Goal: Task Accomplishment & Management: Use online tool/utility

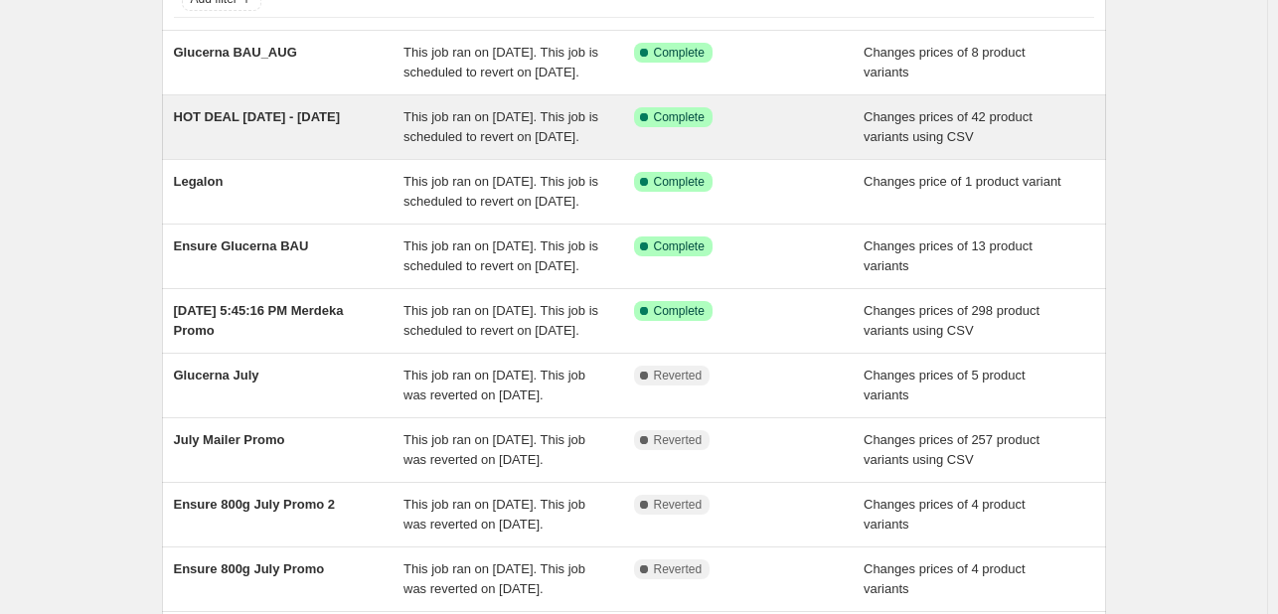
scroll to position [199, 0]
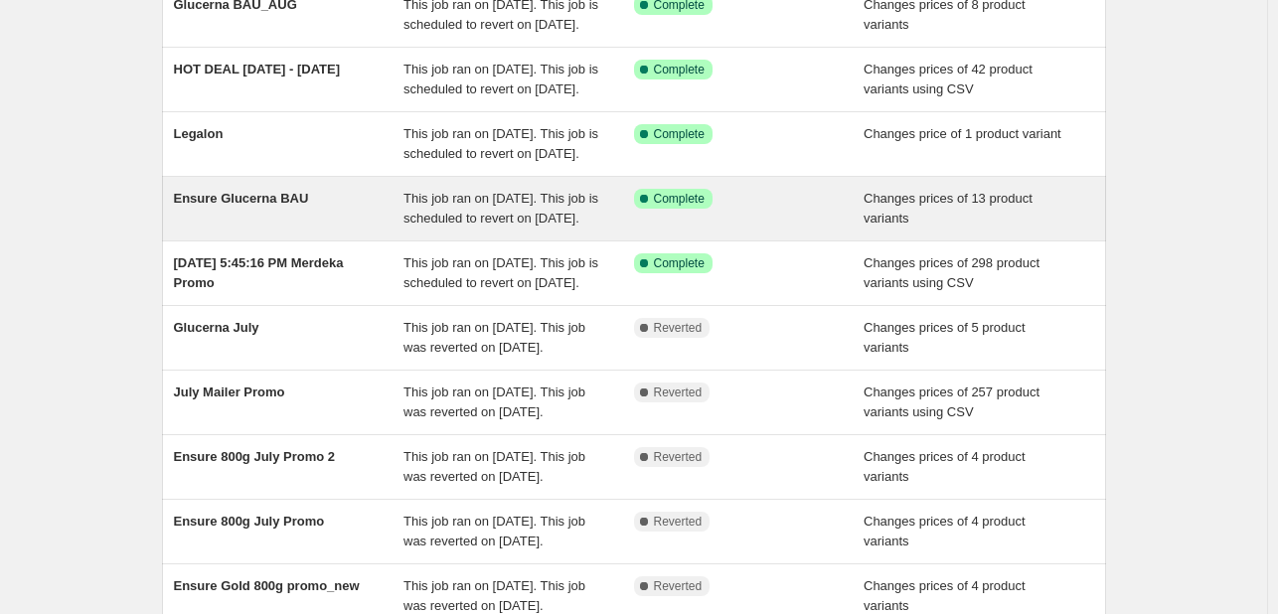
click at [248, 206] on span "Ensure Glucerna BAU" at bounding box center [241, 198] width 135 height 15
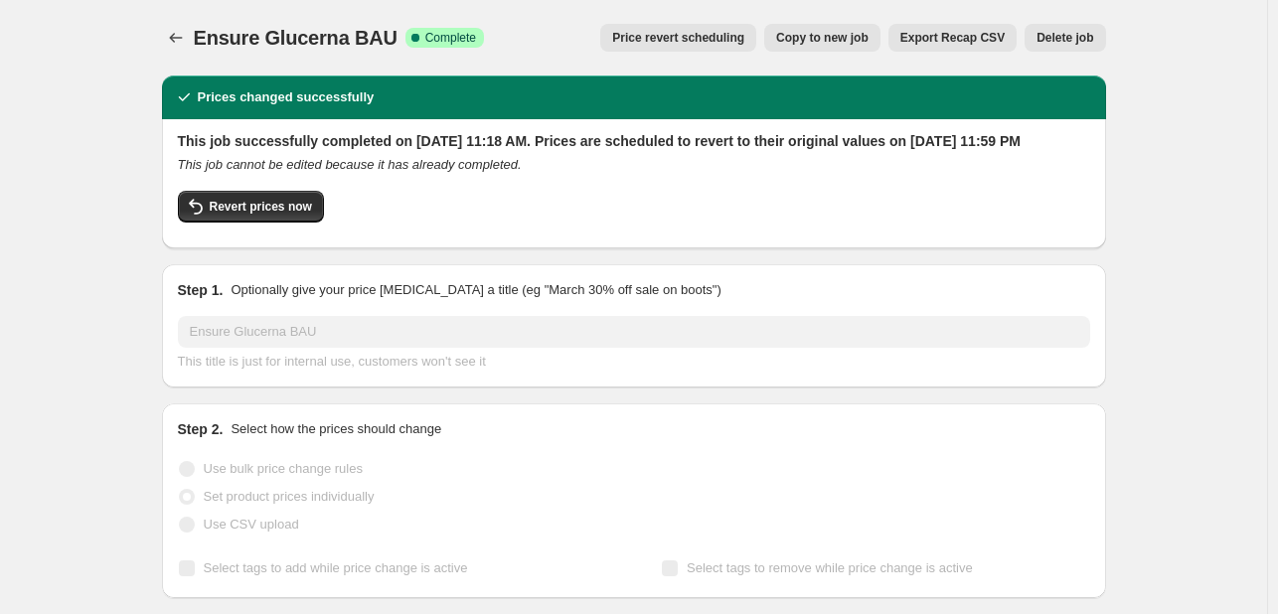
click at [1052, 46] on button "Delete job" at bounding box center [1065, 38] width 81 height 28
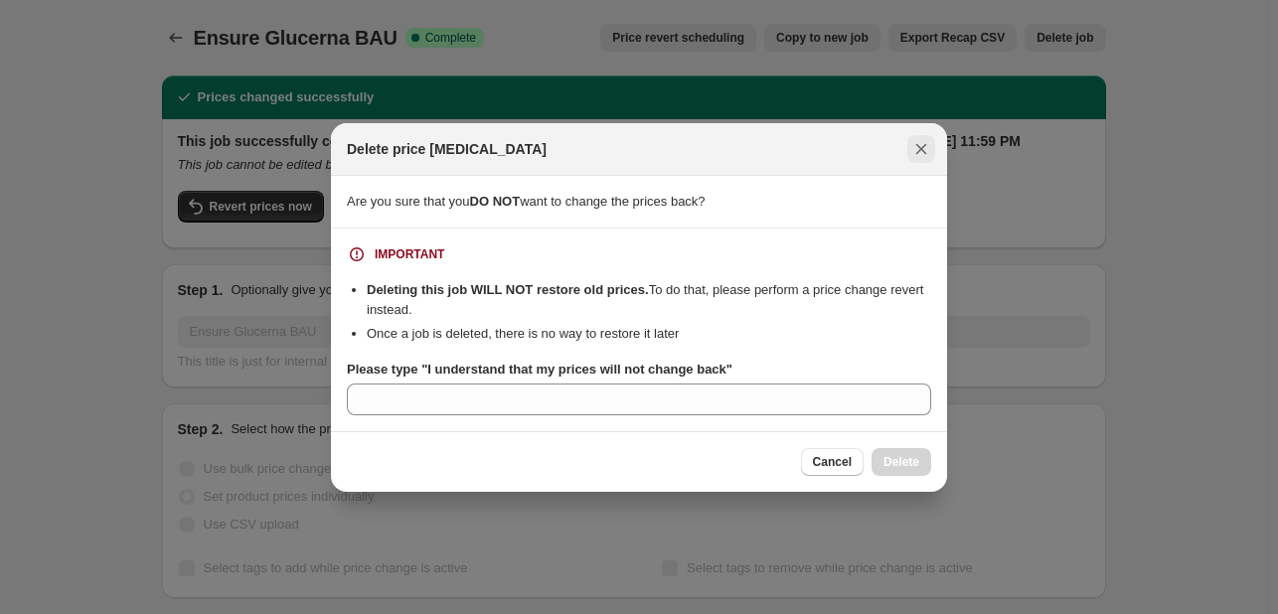
click at [916, 145] on icon "Close" at bounding box center [921, 149] width 20 height 20
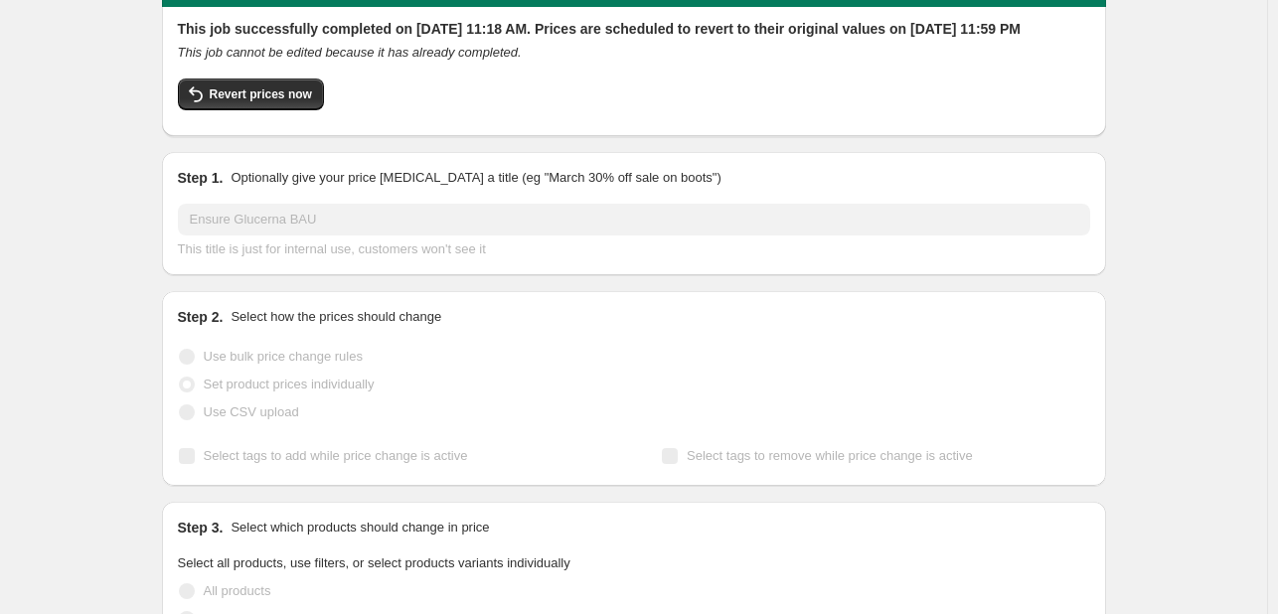
scroll to position [99, 0]
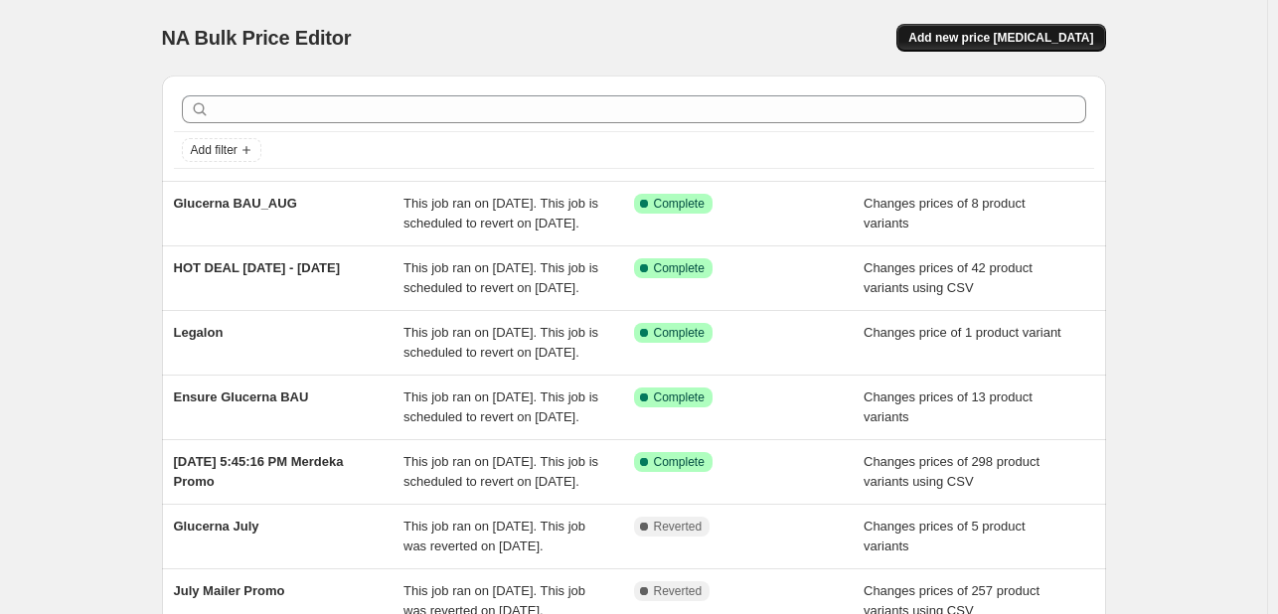
click at [979, 39] on span "Add new price change job" at bounding box center [1000, 38] width 185 height 16
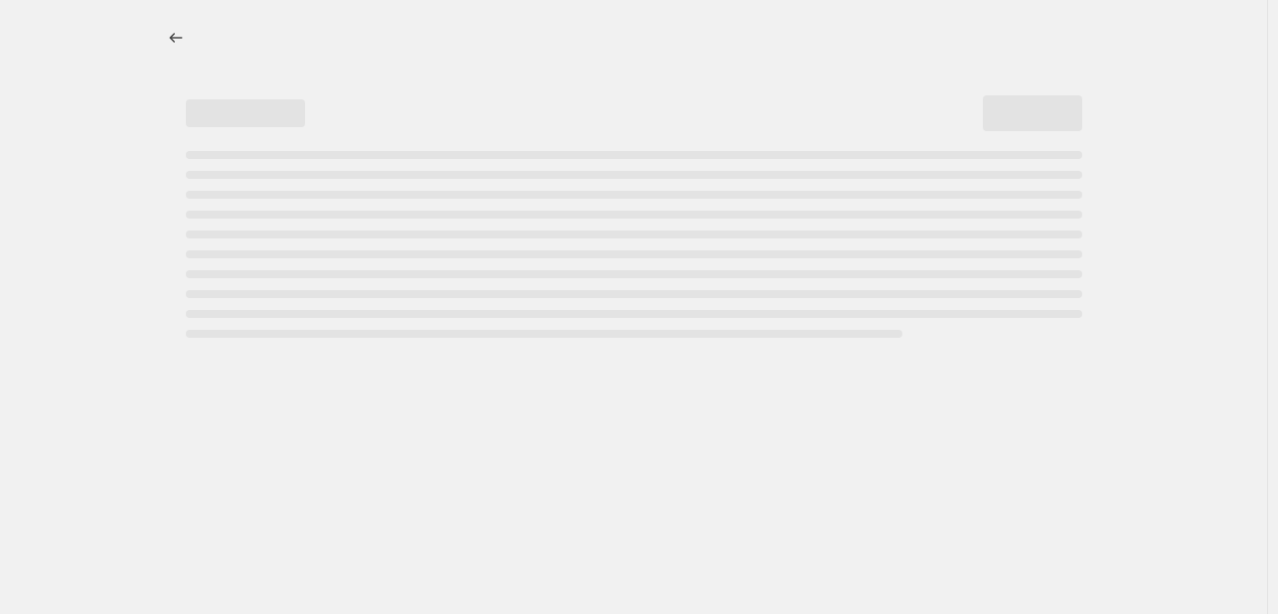
select select "percentage"
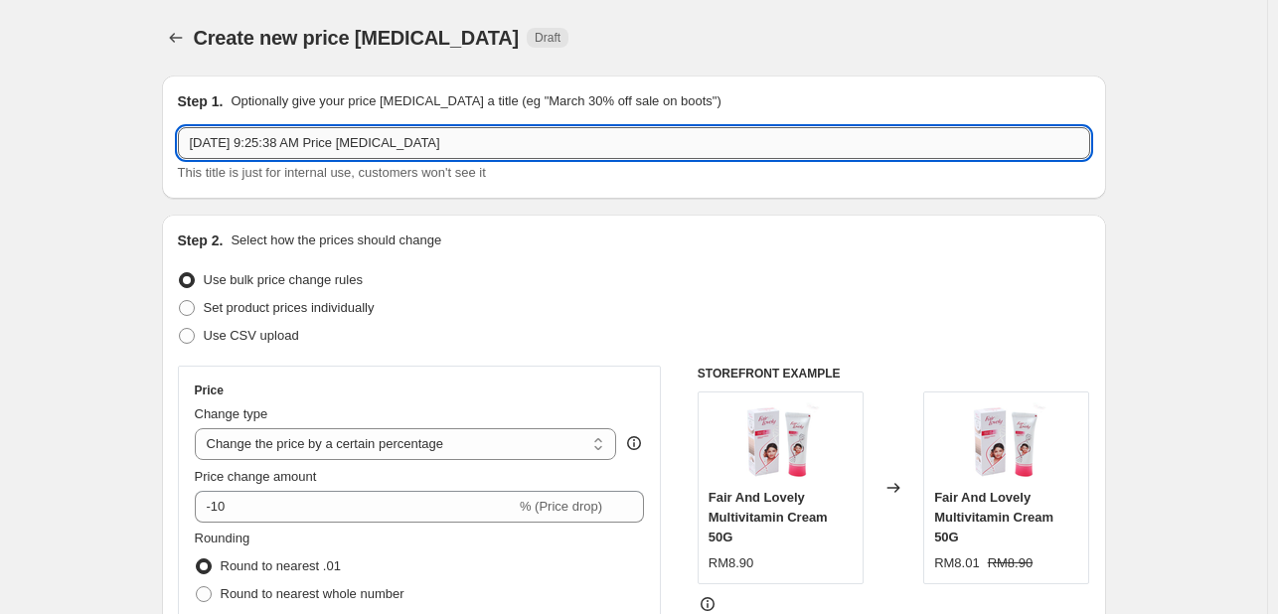
click at [352, 148] on input "Sep 4, 2025, 9:25:38 AM Price change job" at bounding box center [634, 143] width 912 height 32
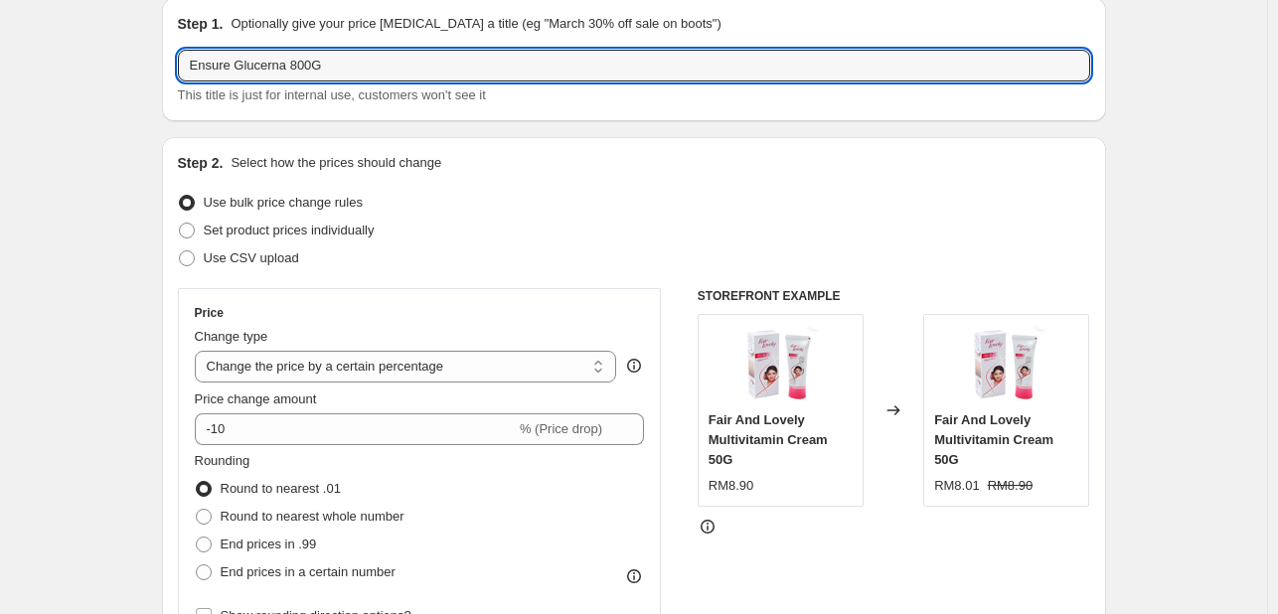
scroll to position [99, 0]
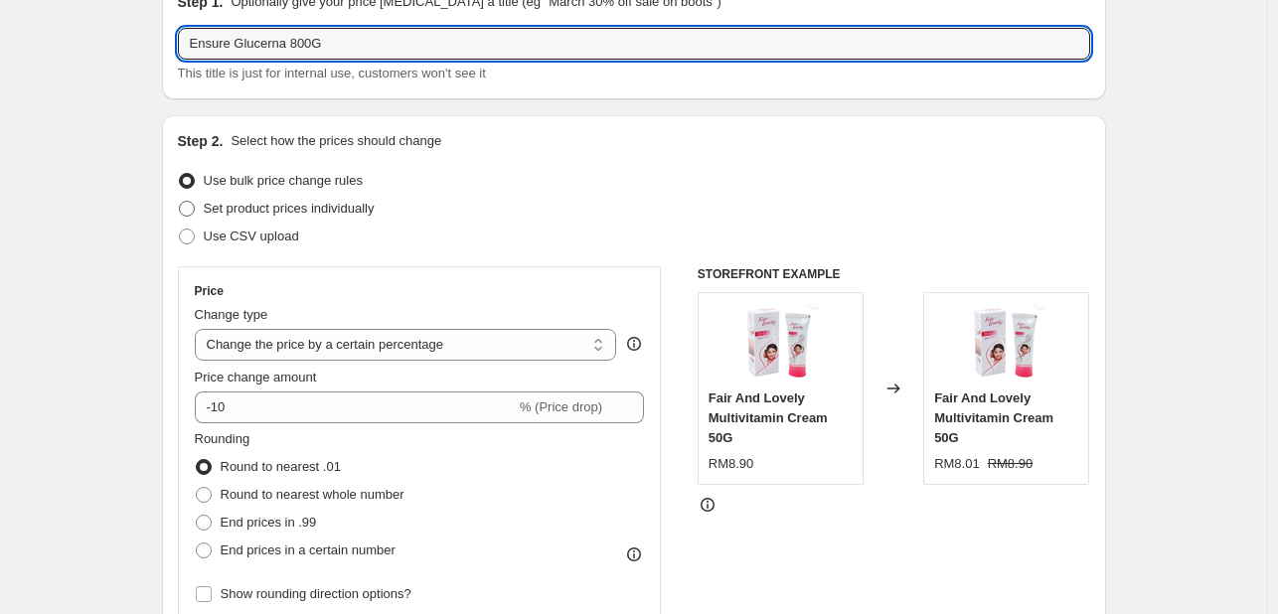
type input "Ensure Glucerna 800G"
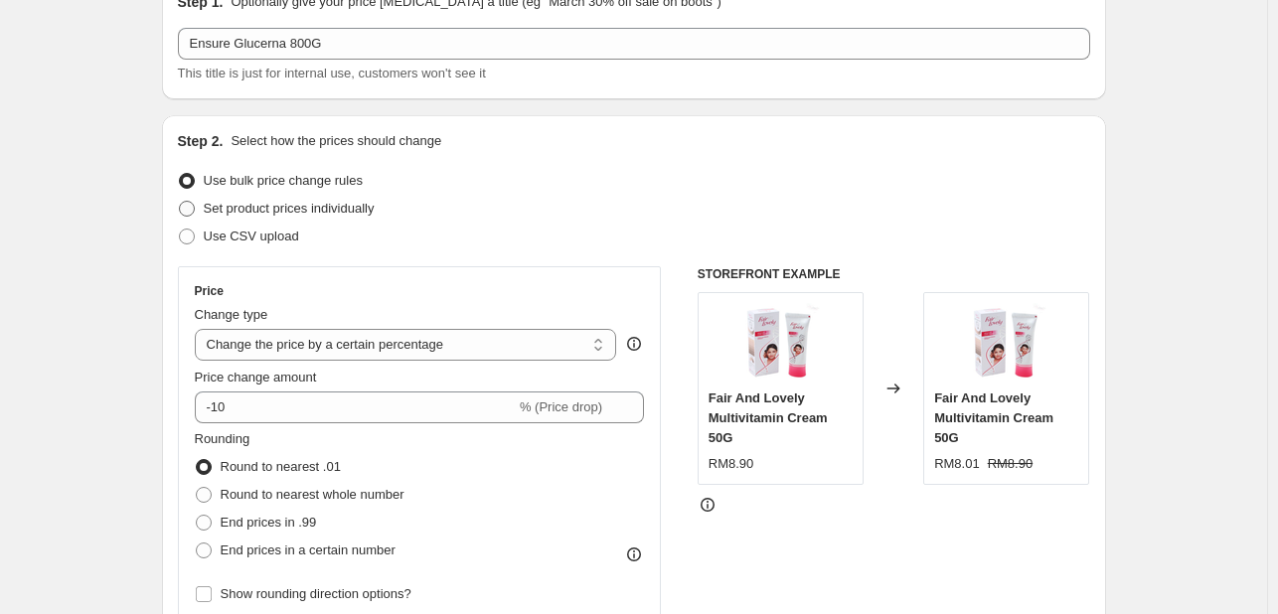
click at [338, 208] on span "Set product prices individually" at bounding box center [289, 208] width 171 height 15
click at [180, 202] on input "Set product prices individually" at bounding box center [179, 201] width 1 height 1
radio input "true"
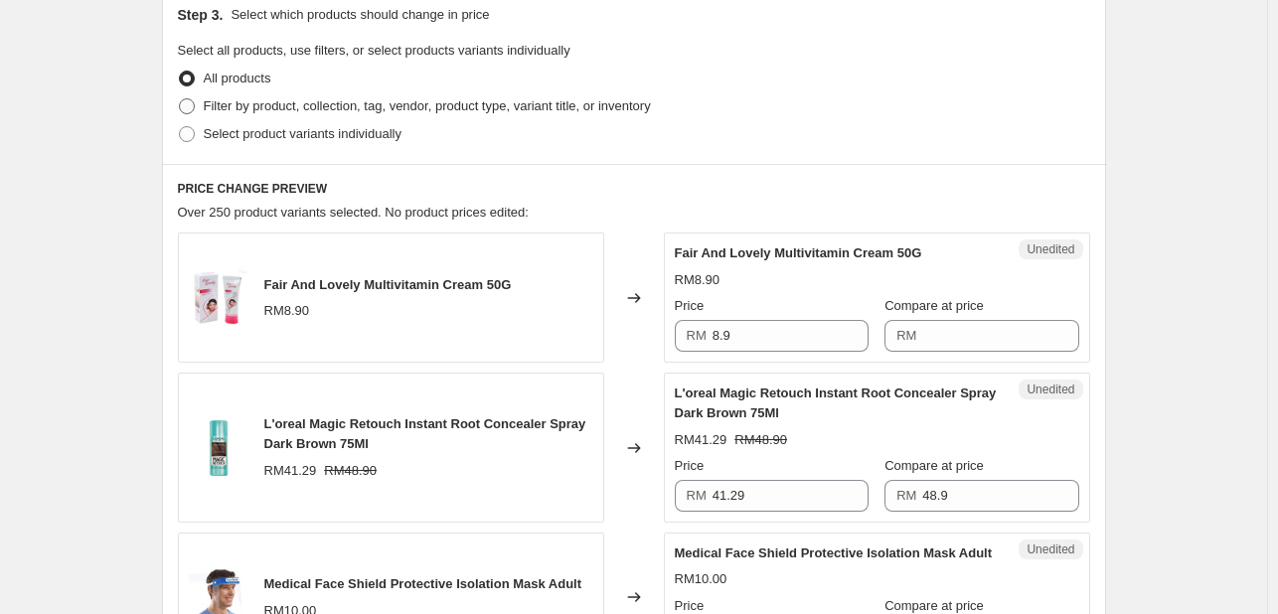
scroll to position [497, 0]
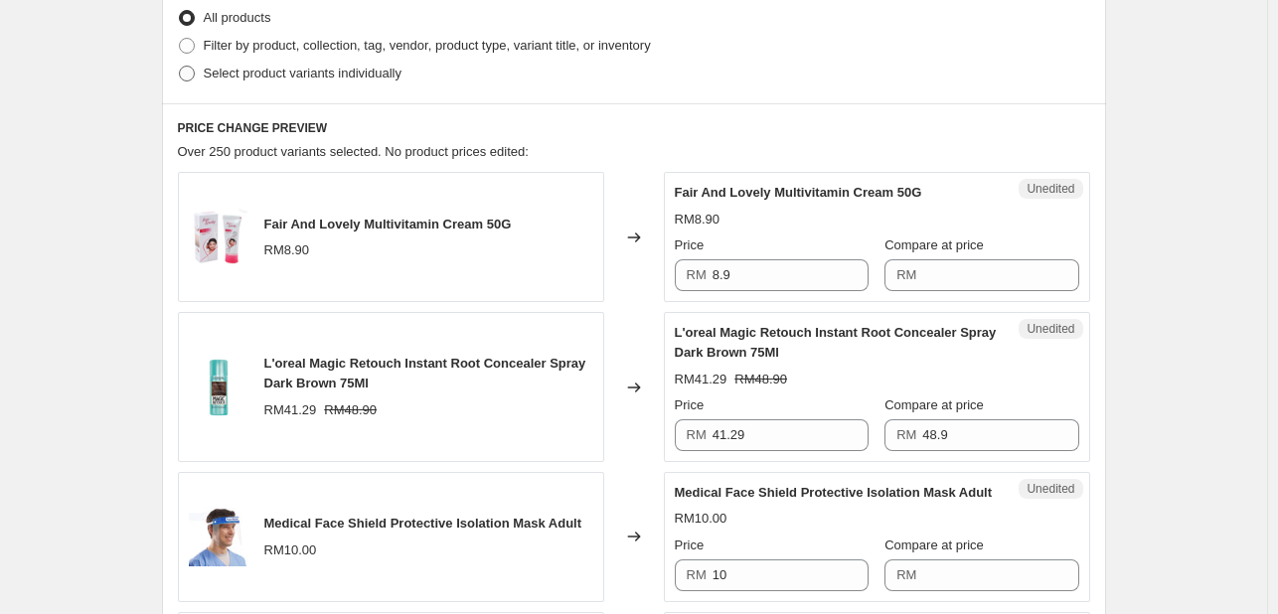
click at [333, 78] on span "Select product variants individually" at bounding box center [303, 73] width 198 height 15
click at [180, 67] on input "Select product variants individually" at bounding box center [179, 66] width 1 height 1
radio input "true"
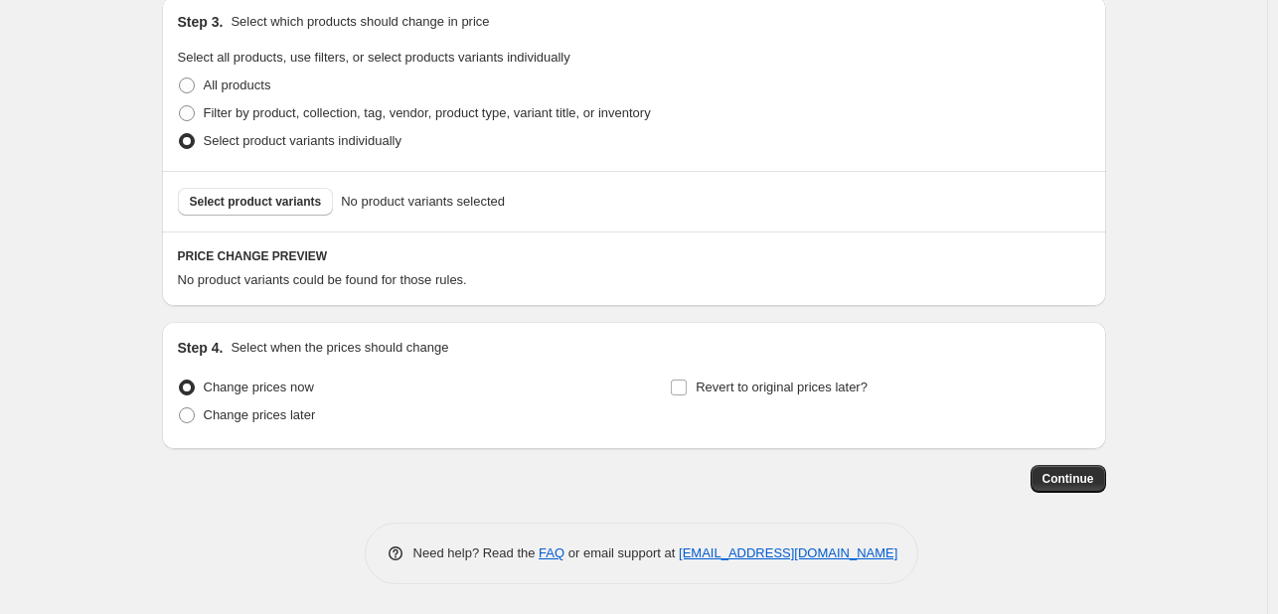
scroll to position [429, 0]
click at [266, 204] on span "Select product variants" at bounding box center [256, 202] width 132 height 16
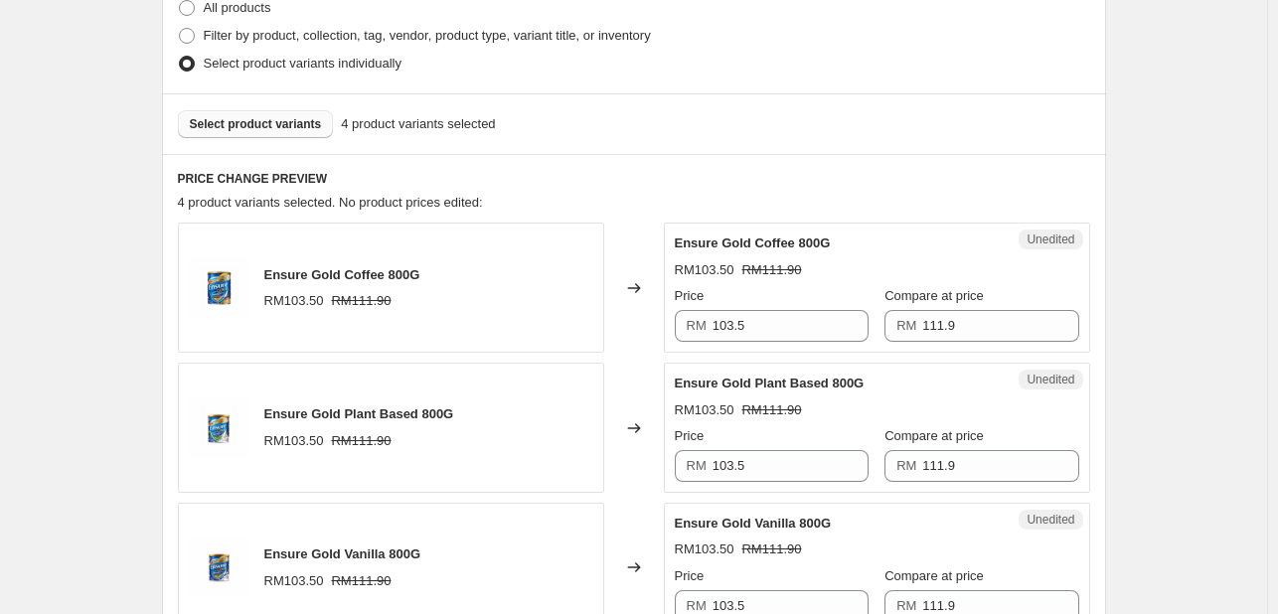
scroll to position [529, 0]
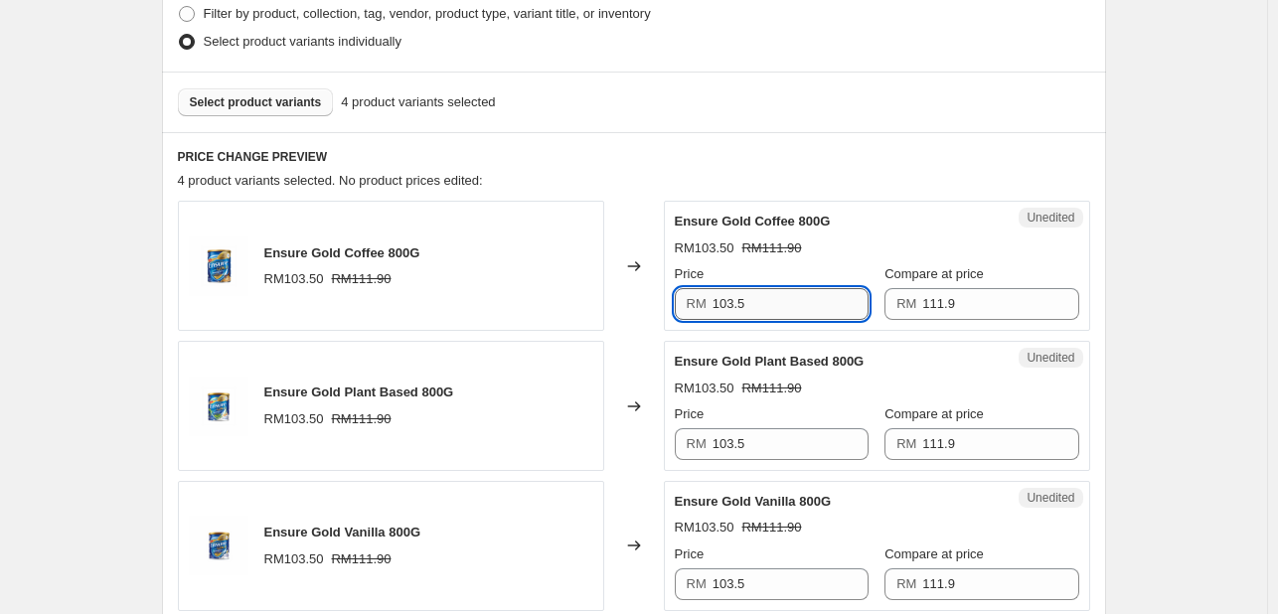
click at [773, 297] on input "103.5" at bounding box center [791, 304] width 156 height 32
type input "96"
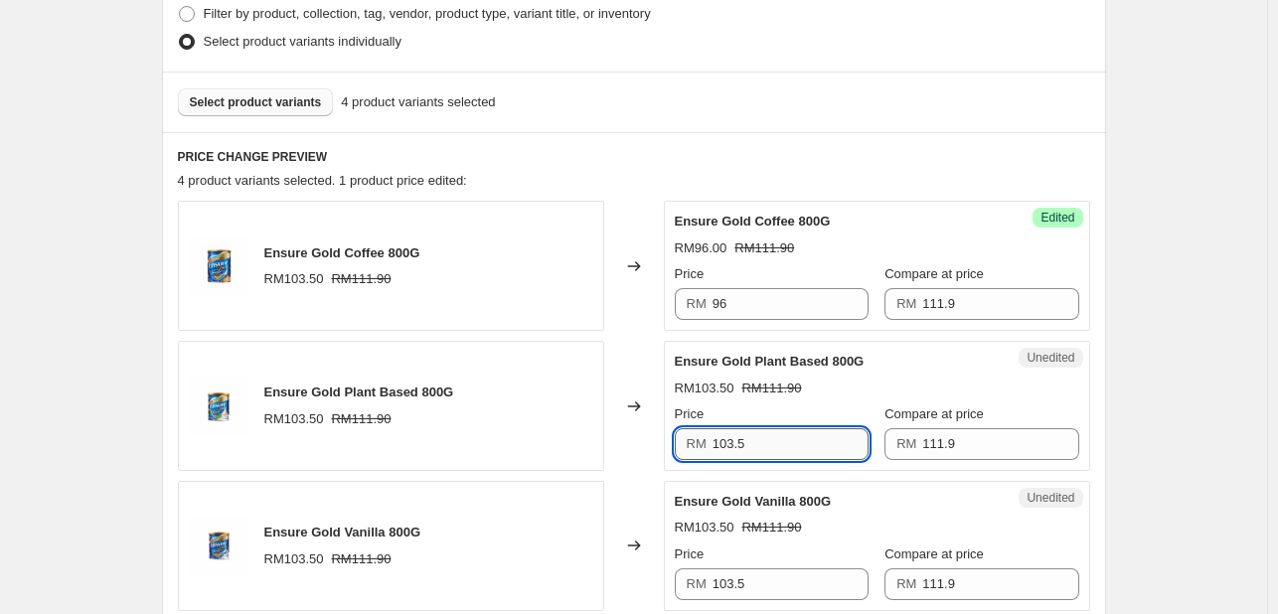
click at [758, 446] on input "103.5" at bounding box center [791, 444] width 156 height 32
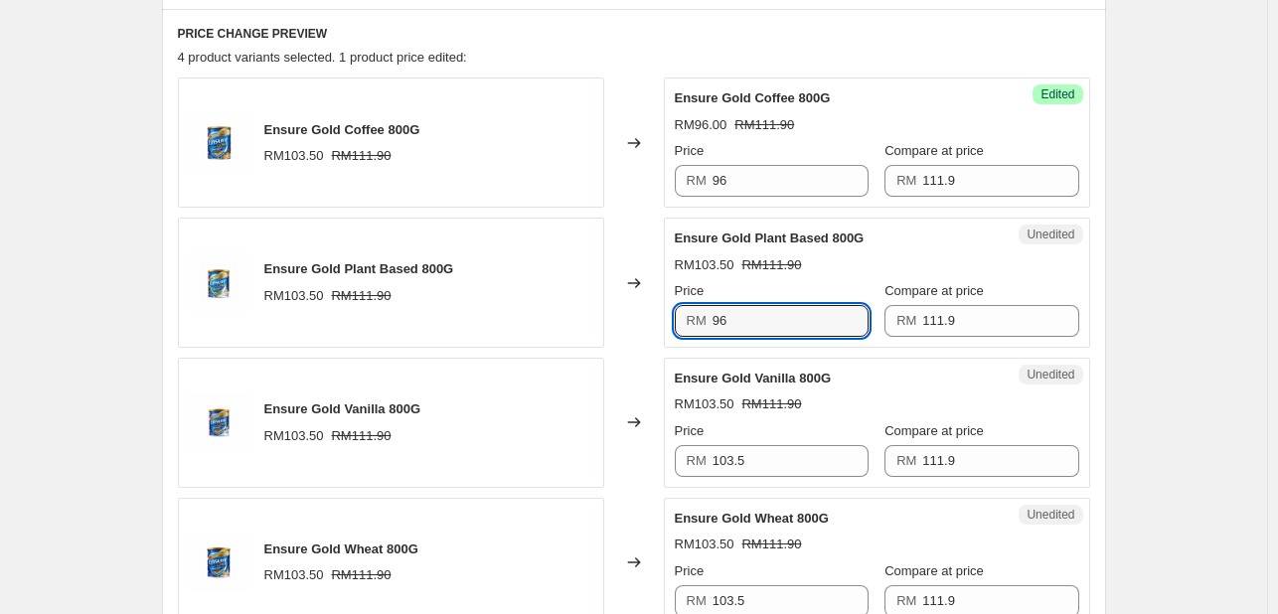
scroll to position [727, 0]
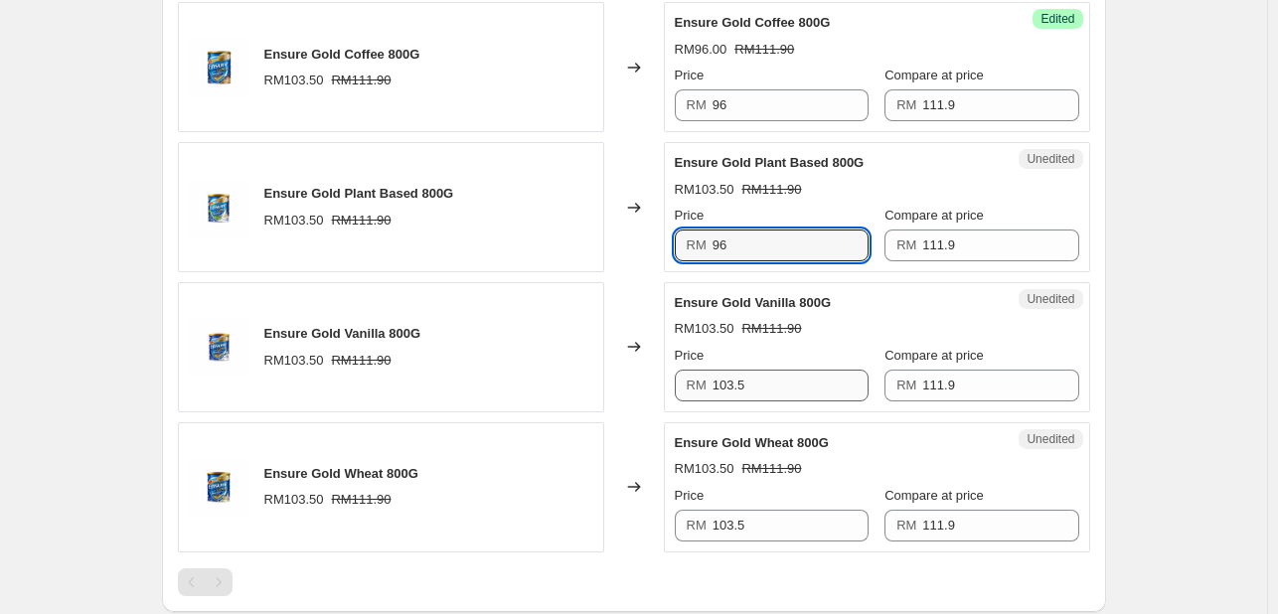
type input "96"
click at [767, 395] on input "103.5" at bounding box center [791, 386] width 156 height 32
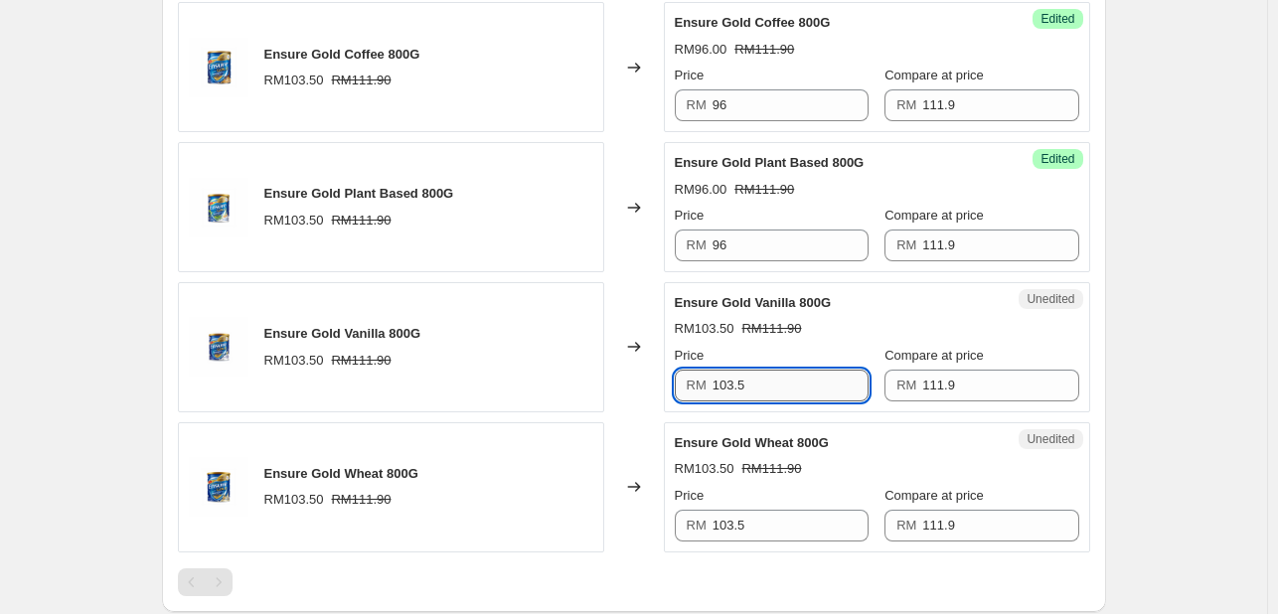
click at [767, 395] on input "103.5" at bounding box center [791, 386] width 156 height 32
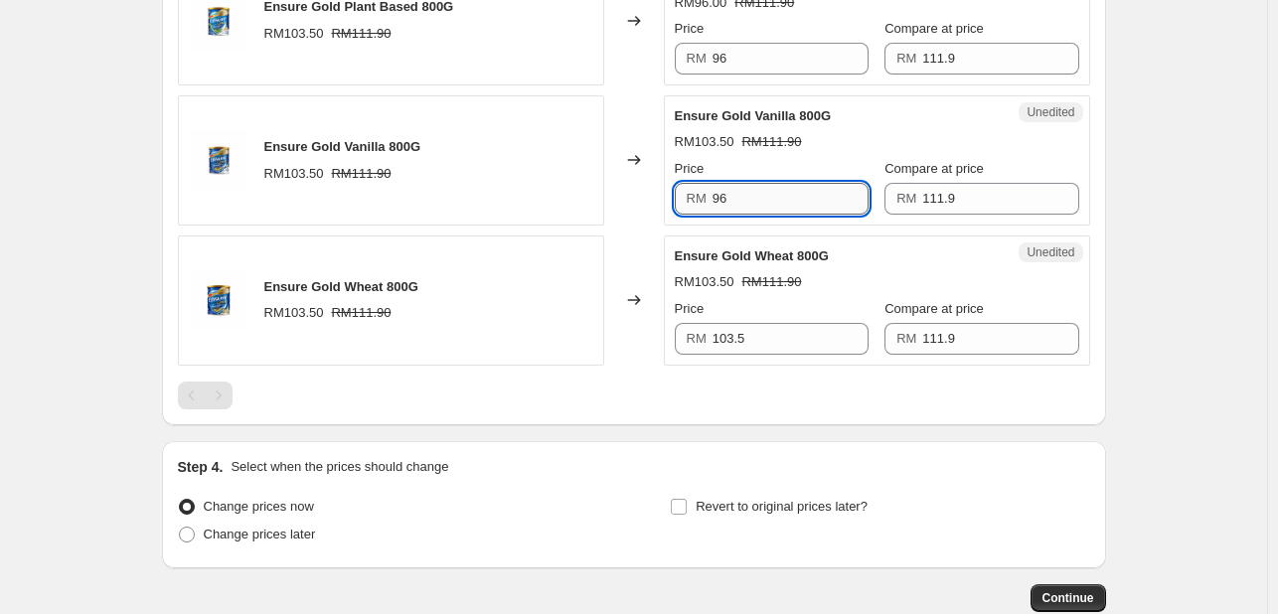
scroll to position [926, 0]
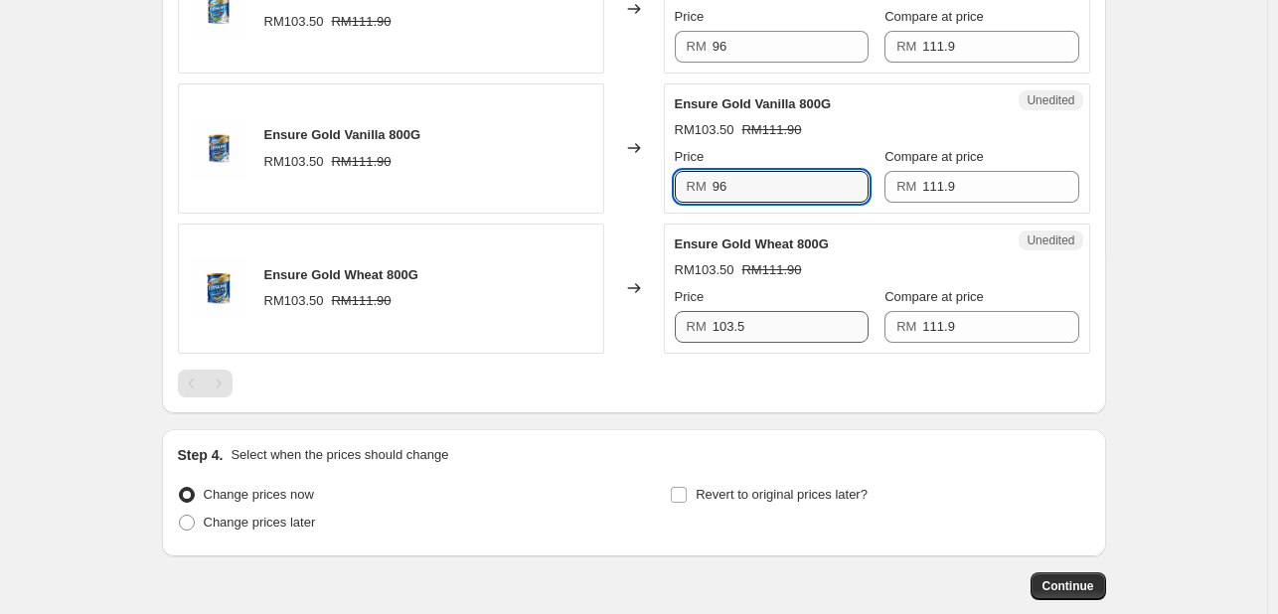
type input "96"
click at [751, 331] on input "103.5" at bounding box center [791, 327] width 156 height 32
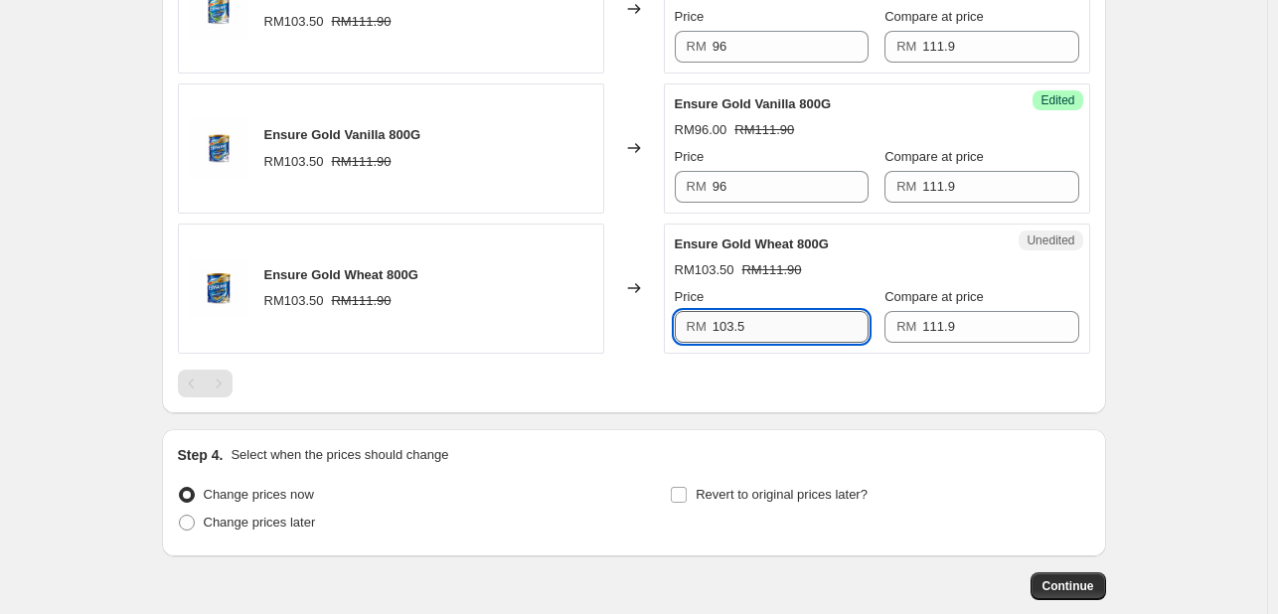
click at [751, 331] on input "103.5" at bounding box center [791, 327] width 156 height 32
type input "96"
click at [687, 490] on input "Revert to original prices later?" at bounding box center [679, 495] width 16 height 16
checkbox input "true"
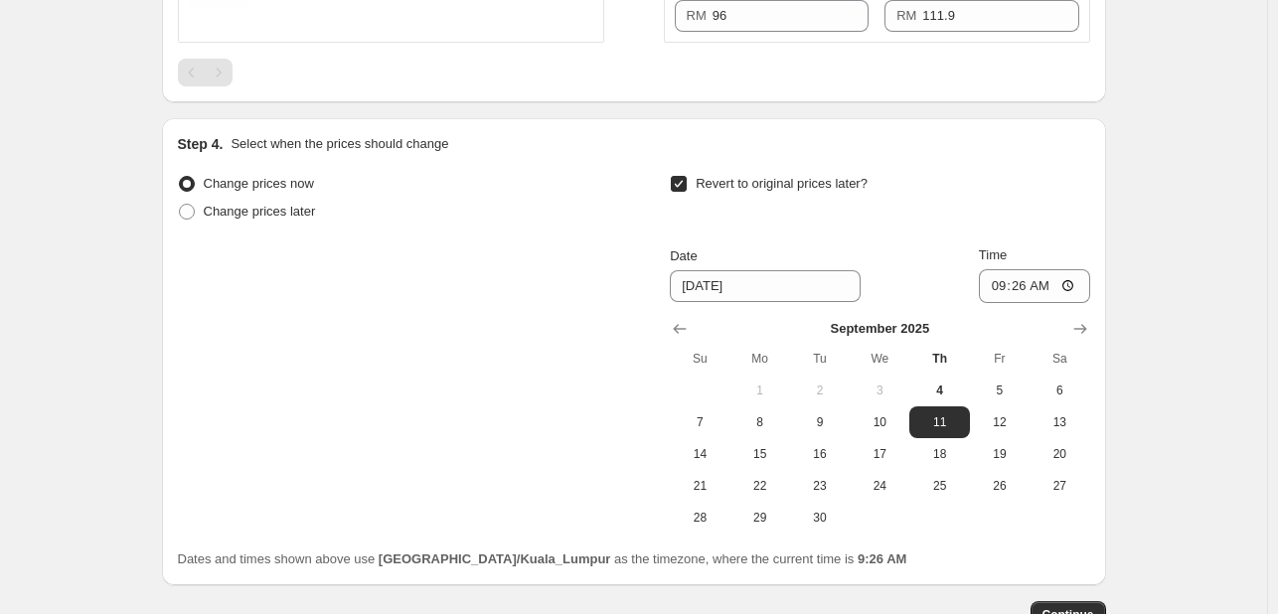
scroll to position [1324, 0]
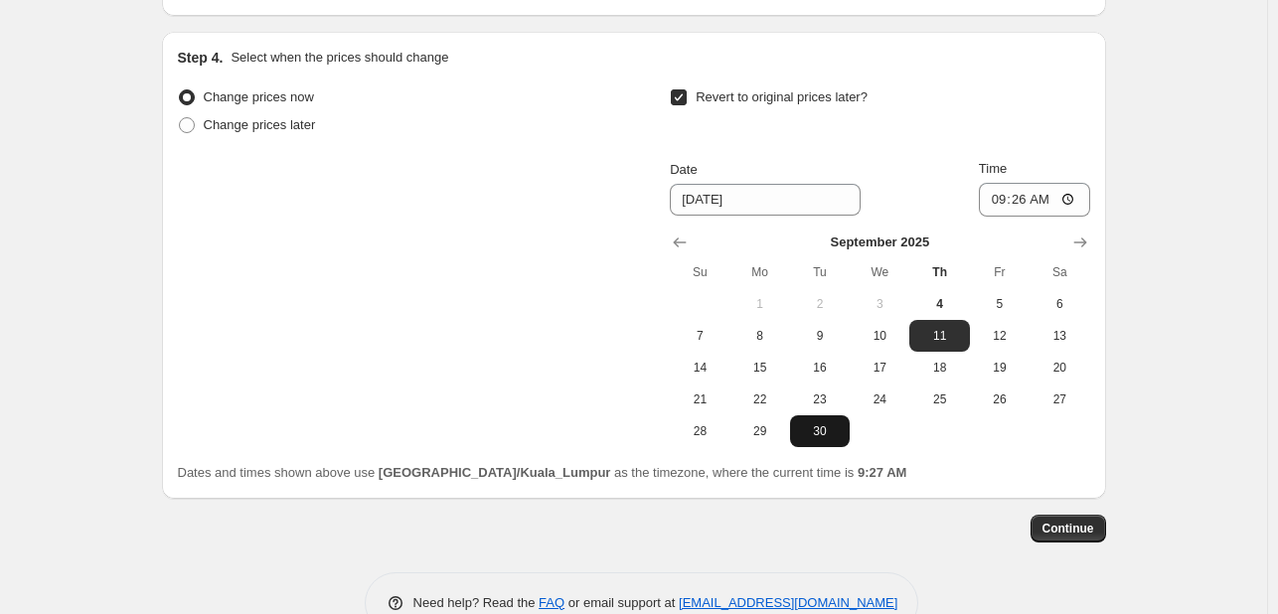
click at [828, 430] on span "30" at bounding box center [820, 431] width 44 height 16
type input "9/30/2025"
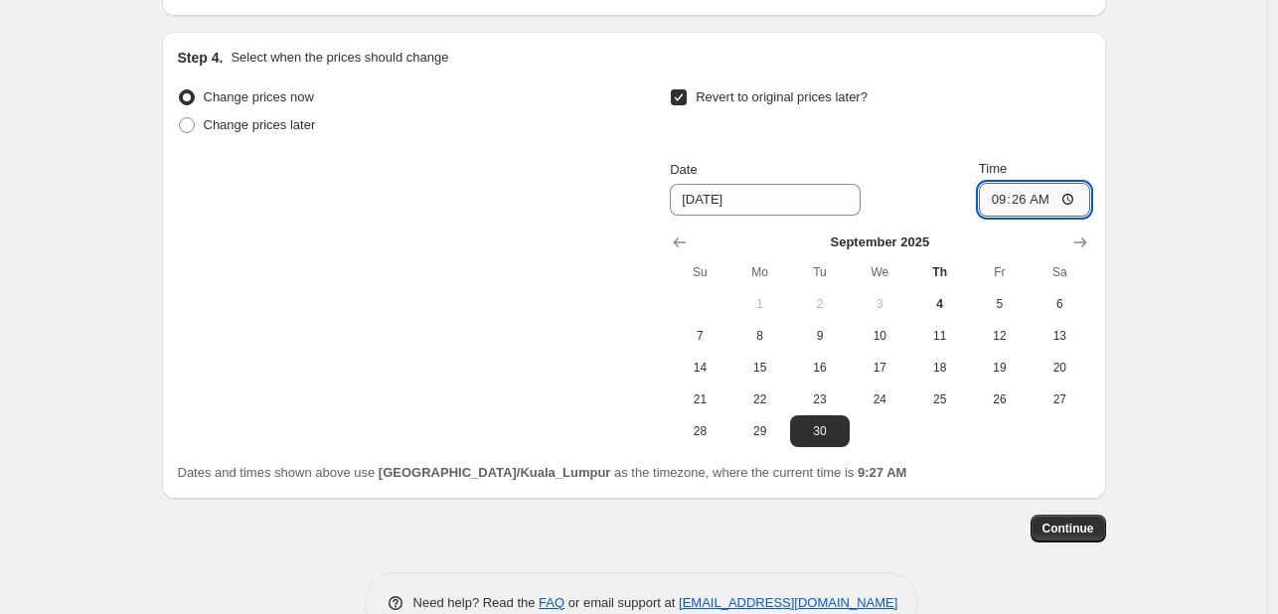
click at [1002, 193] on input "09:26" at bounding box center [1034, 200] width 111 height 34
click at [1068, 199] on input "09:26" at bounding box center [1034, 200] width 111 height 34
type input "00:00"
click at [975, 102] on div "Revert to original prices later?" at bounding box center [879, 113] width 419 height 60
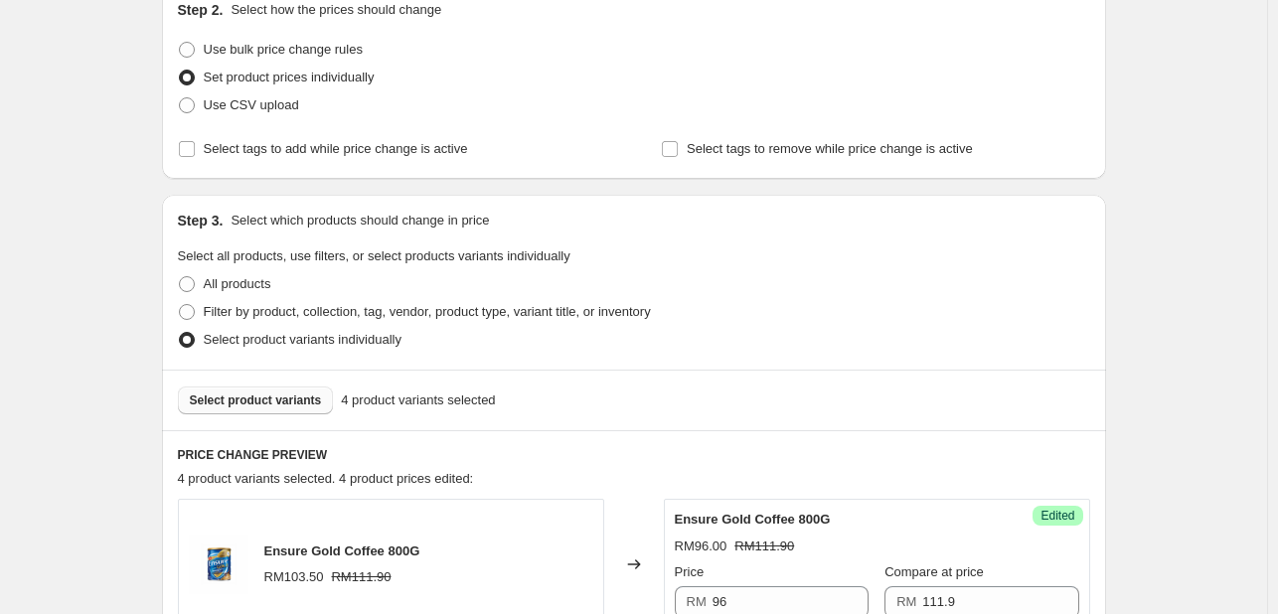
scroll to position [330, 0]
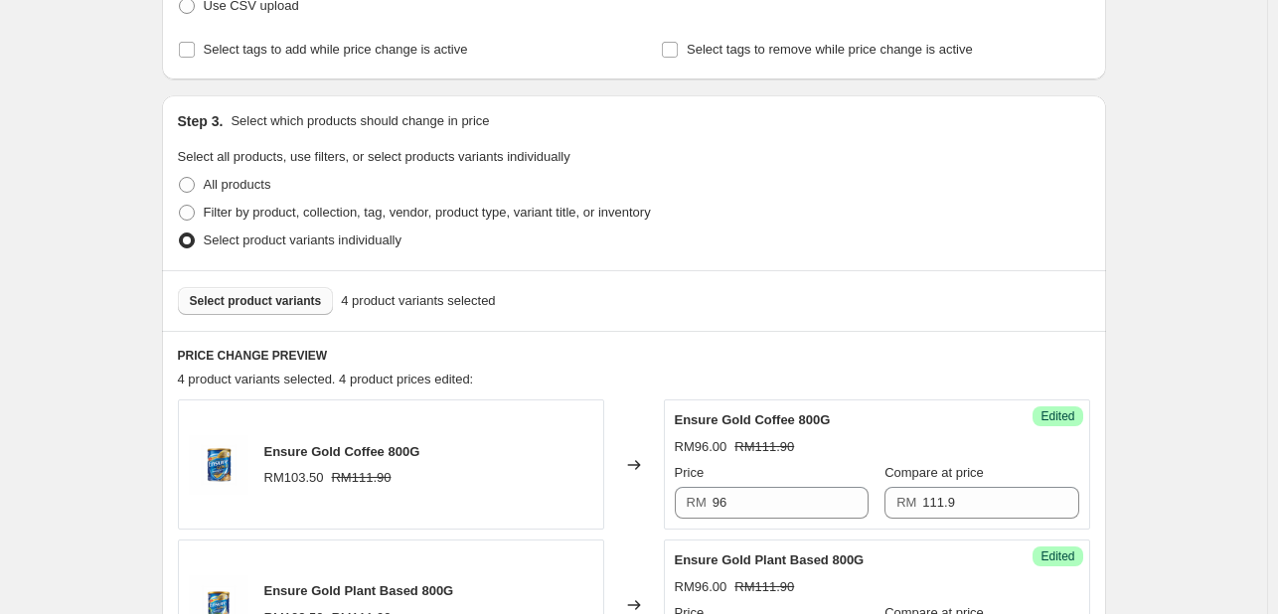
click at [249, 299] on span "Select product variants" at bounding box center [256, 301] width 132 height 16
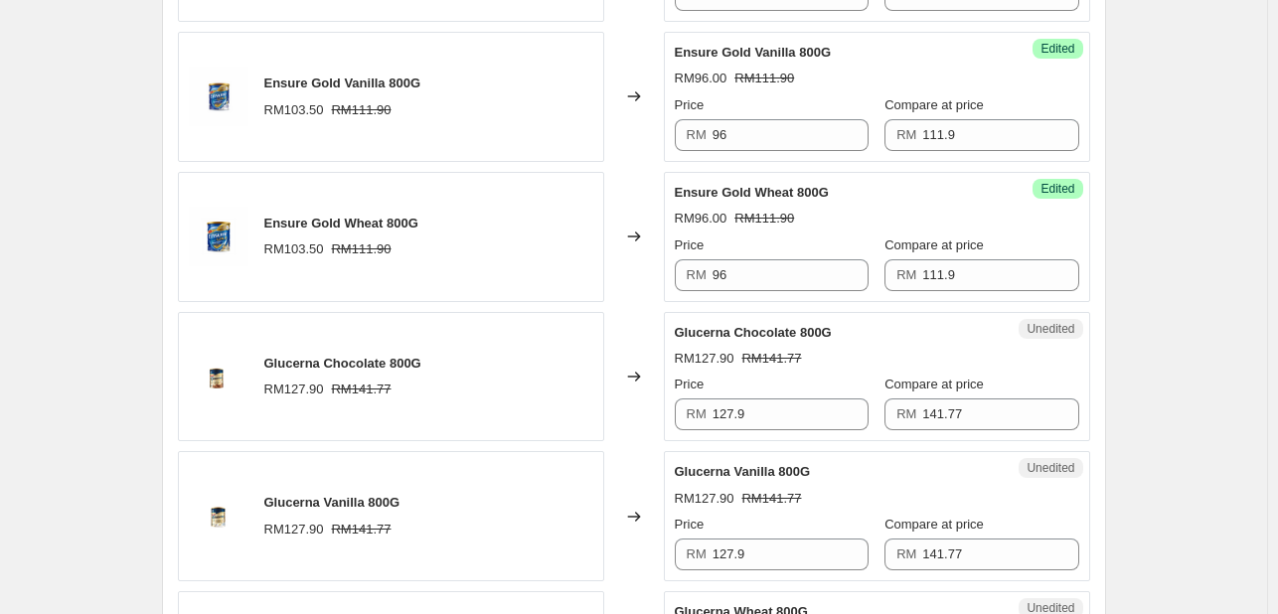
scroll to position [1125, 0]
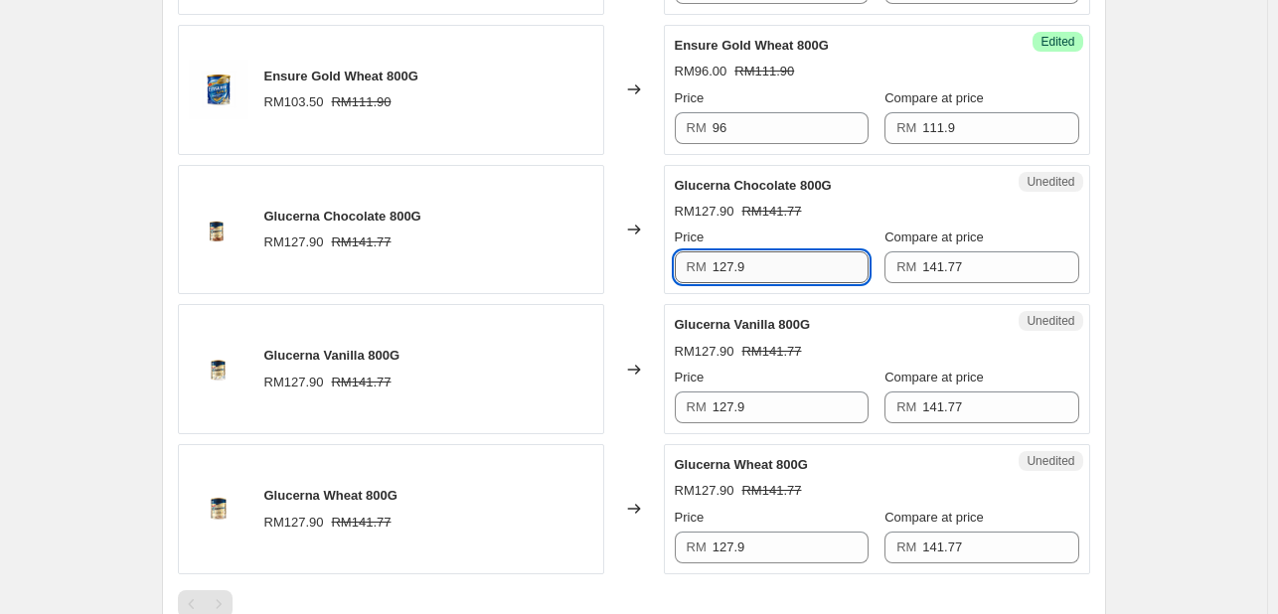
click at [738, 267] on input "127.9" at bounding box center [791, 267] width 156 height 32
type input "118.49"
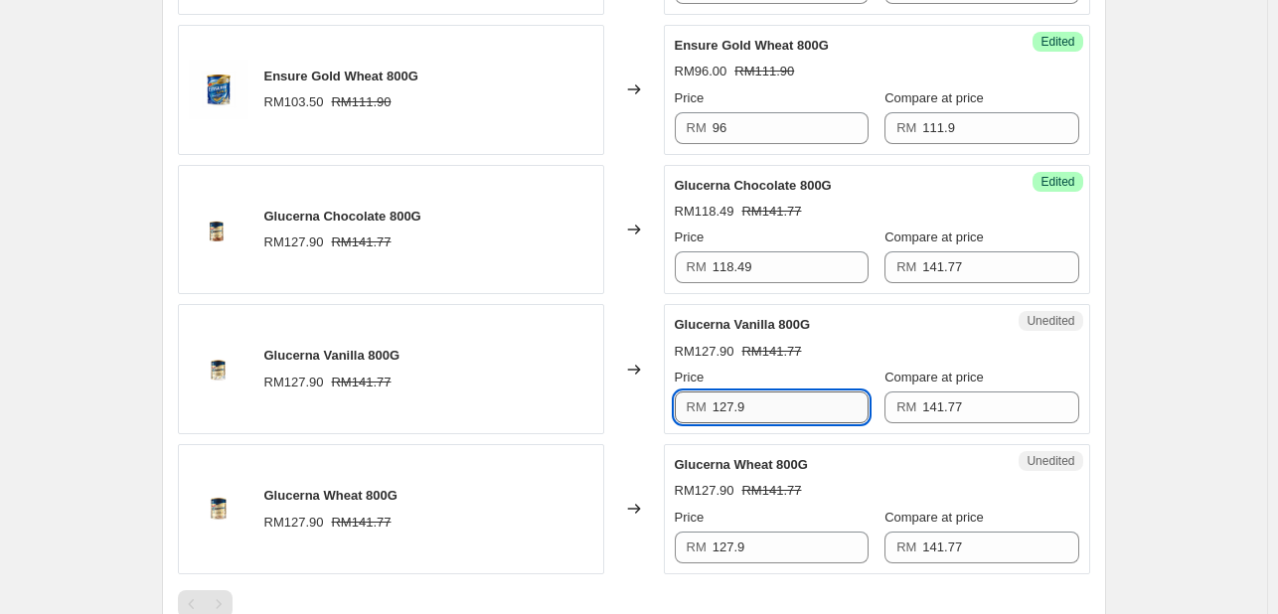
click at [750, 406] on input "127.9" at bounding box center [791, 408] width 156 height 32
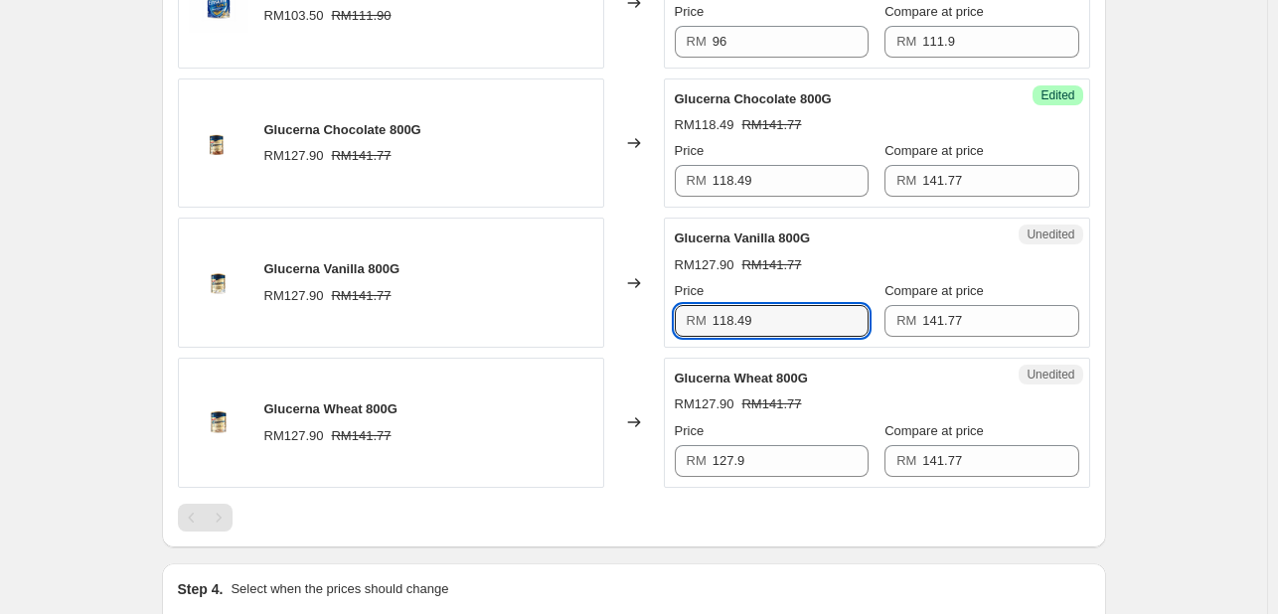
scroll to position [1324, 0]
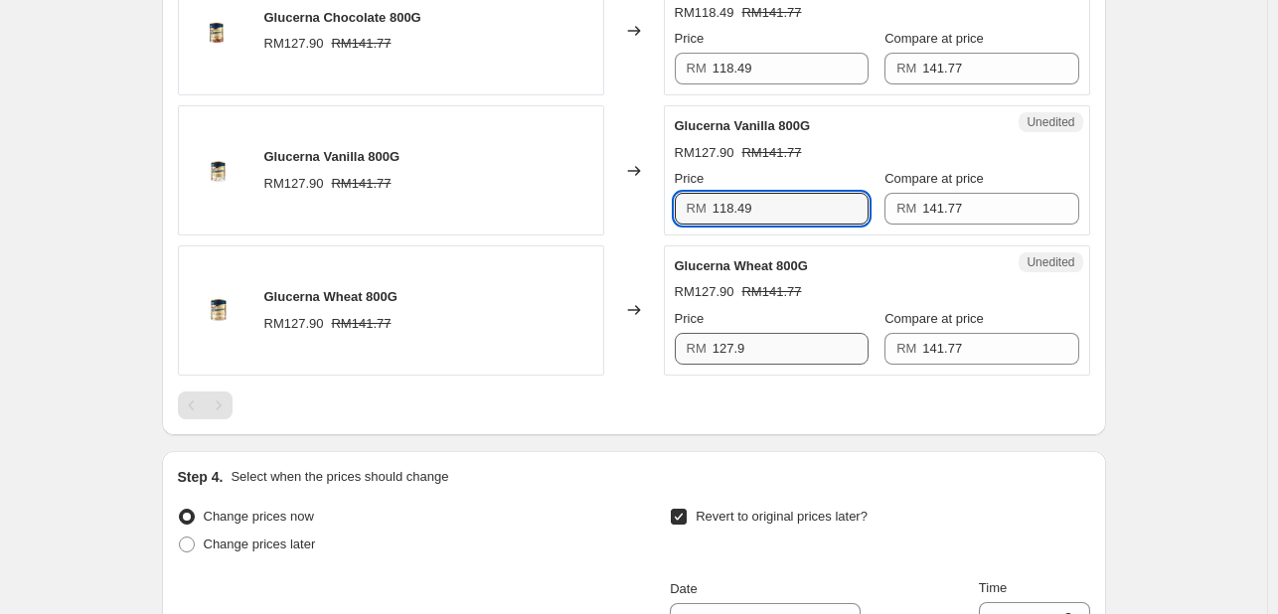
type input "118.49"
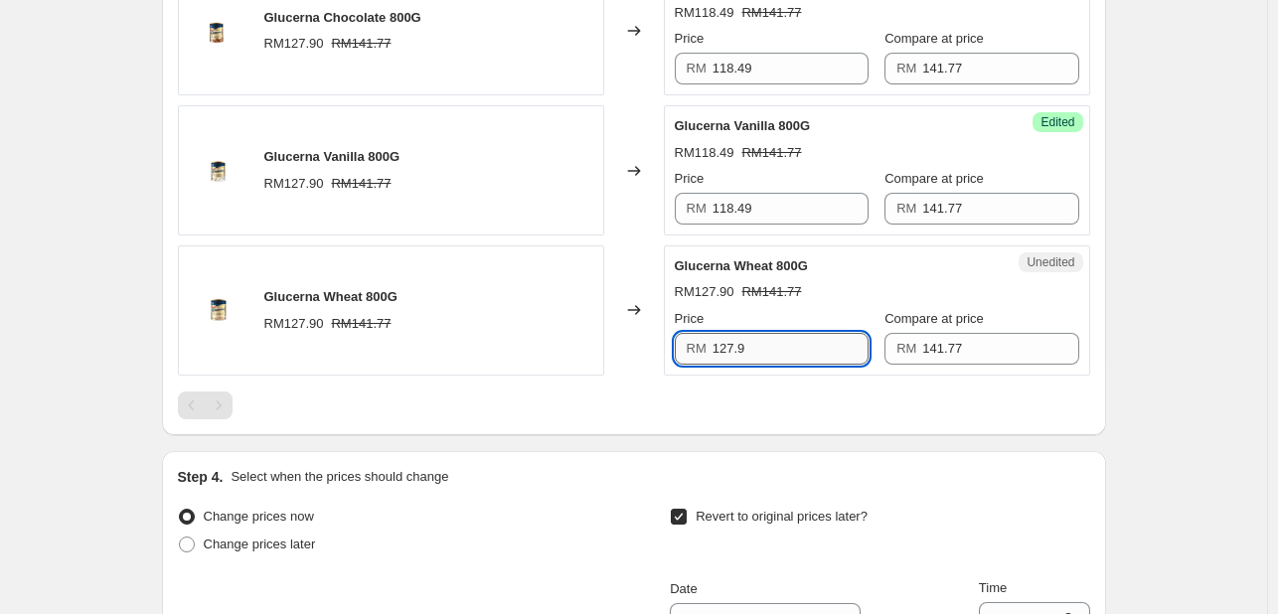
click at [744, 342] on input "127.9" at bounding box center [791, 349] width 156 height 32
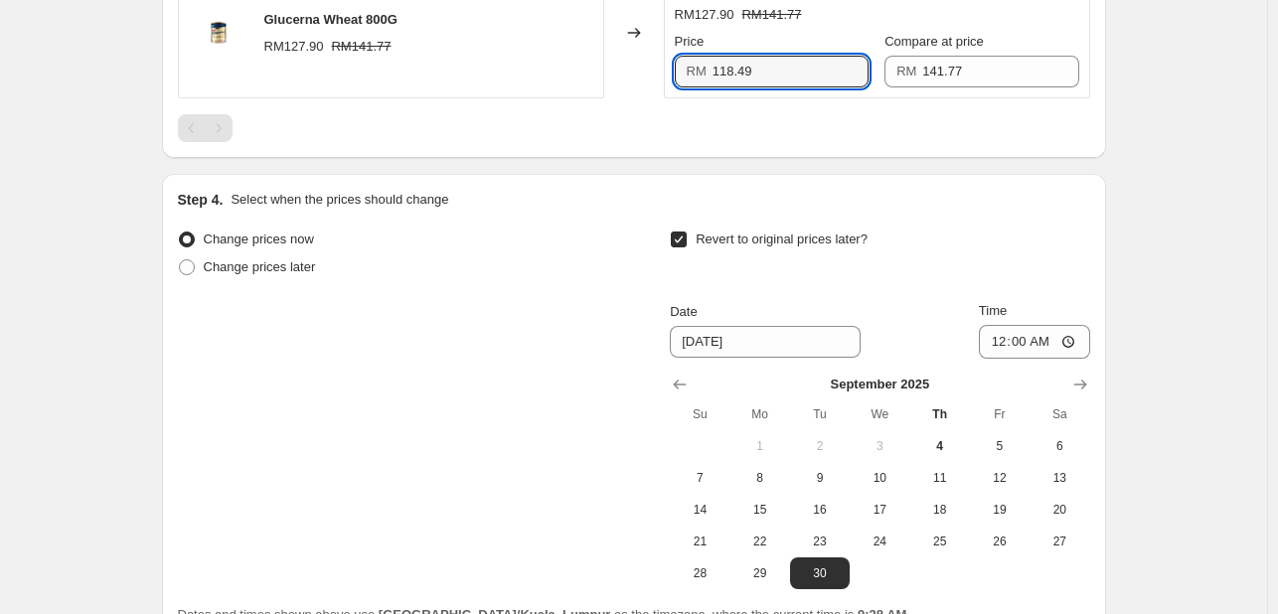
scroll to position [1789, 0]
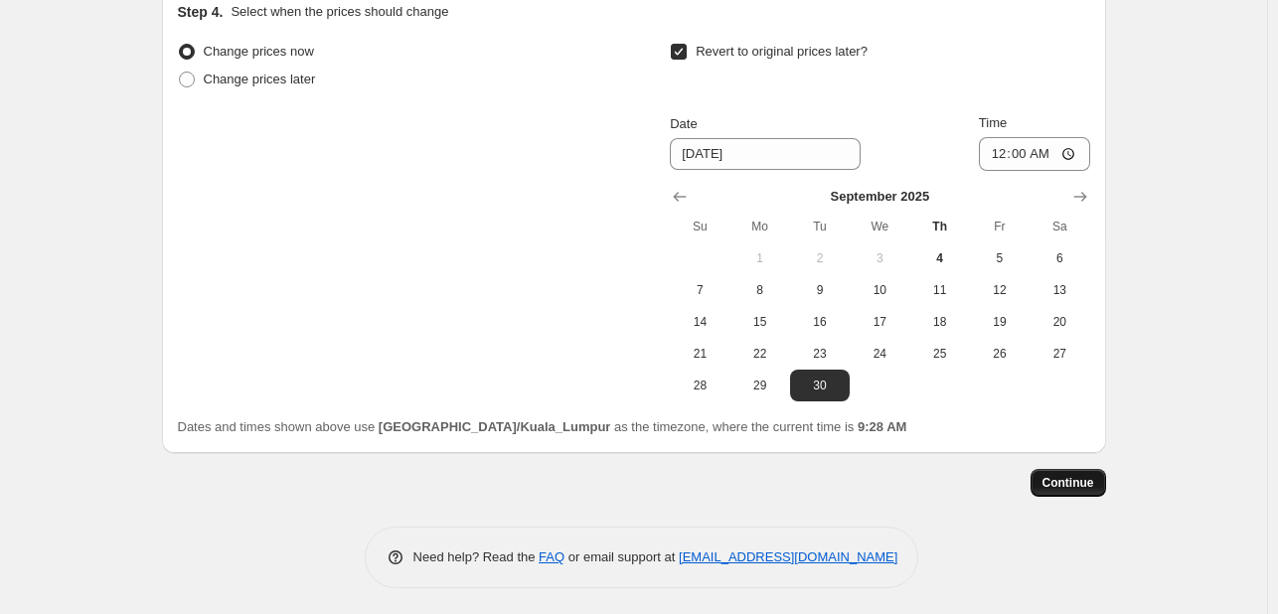
type input "118.49"
click at [1065, 475] on span "Continue" at bounding box center [1069, 483] width 52 height 16
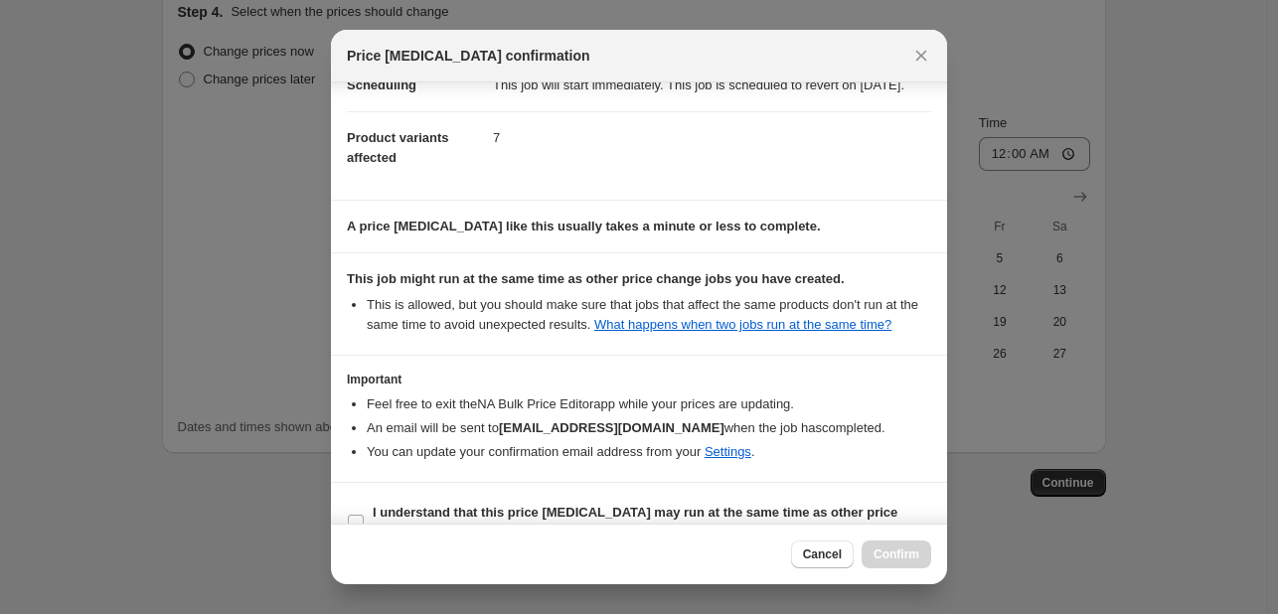
scroll to position [115, 0]
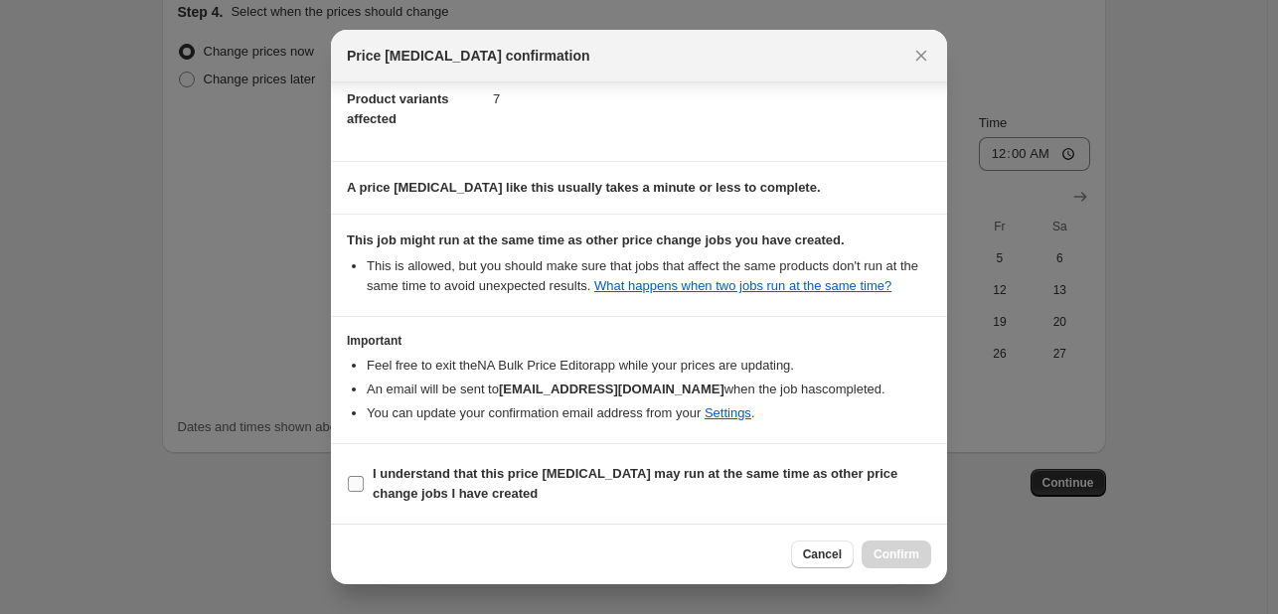
click at [358, 478] on input "I understand that this price change job may run at the same time as other price…" at bounding box center [356, 484] width 16 height 16
checkbox input "true"
click at [889, 554] on span "Confirm" at bounding box center [897, 555] width 46 height 16
